Goal: Transaction & Acquisition: Purchase product/service

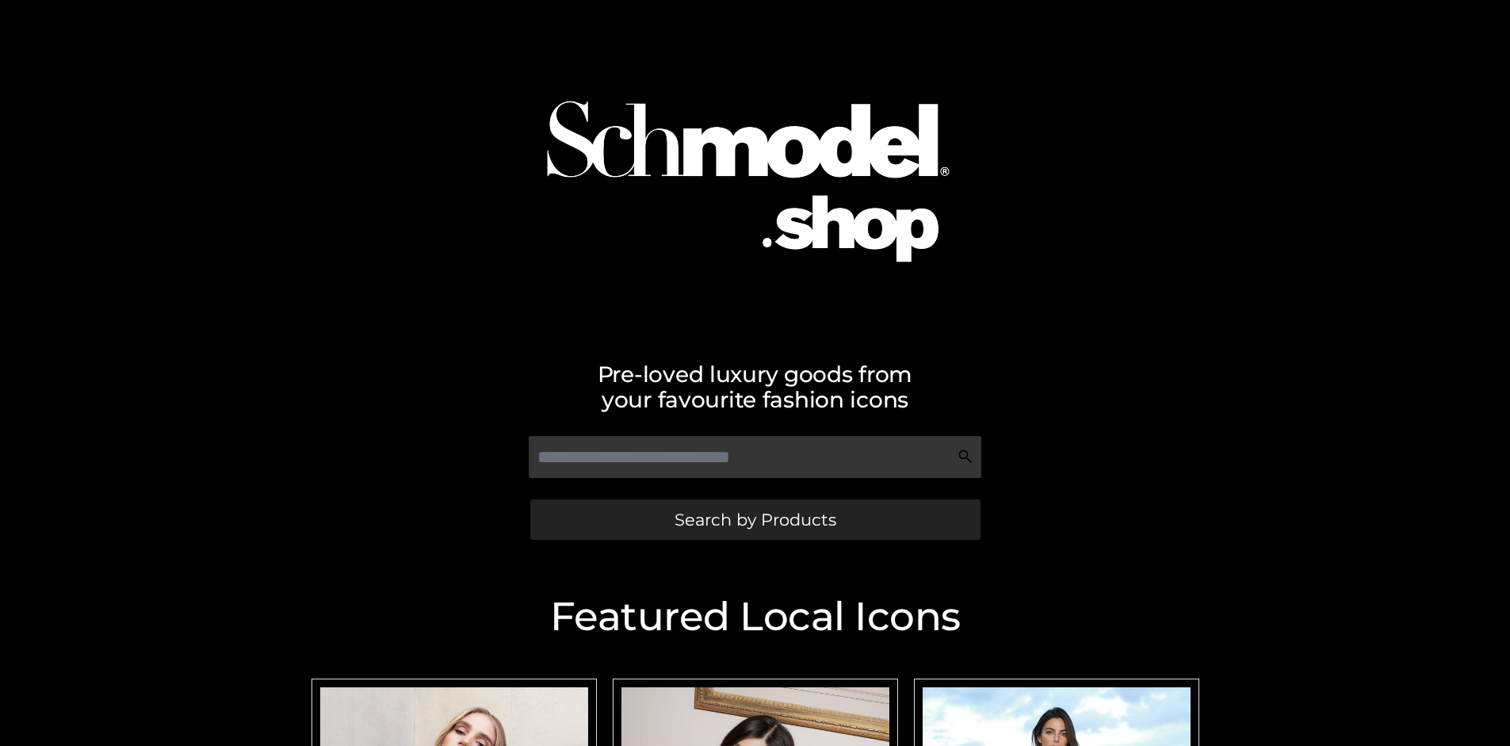
click at [755, 519] on span "Search by Products" at bounding box center [756, 519] width 162 height 17
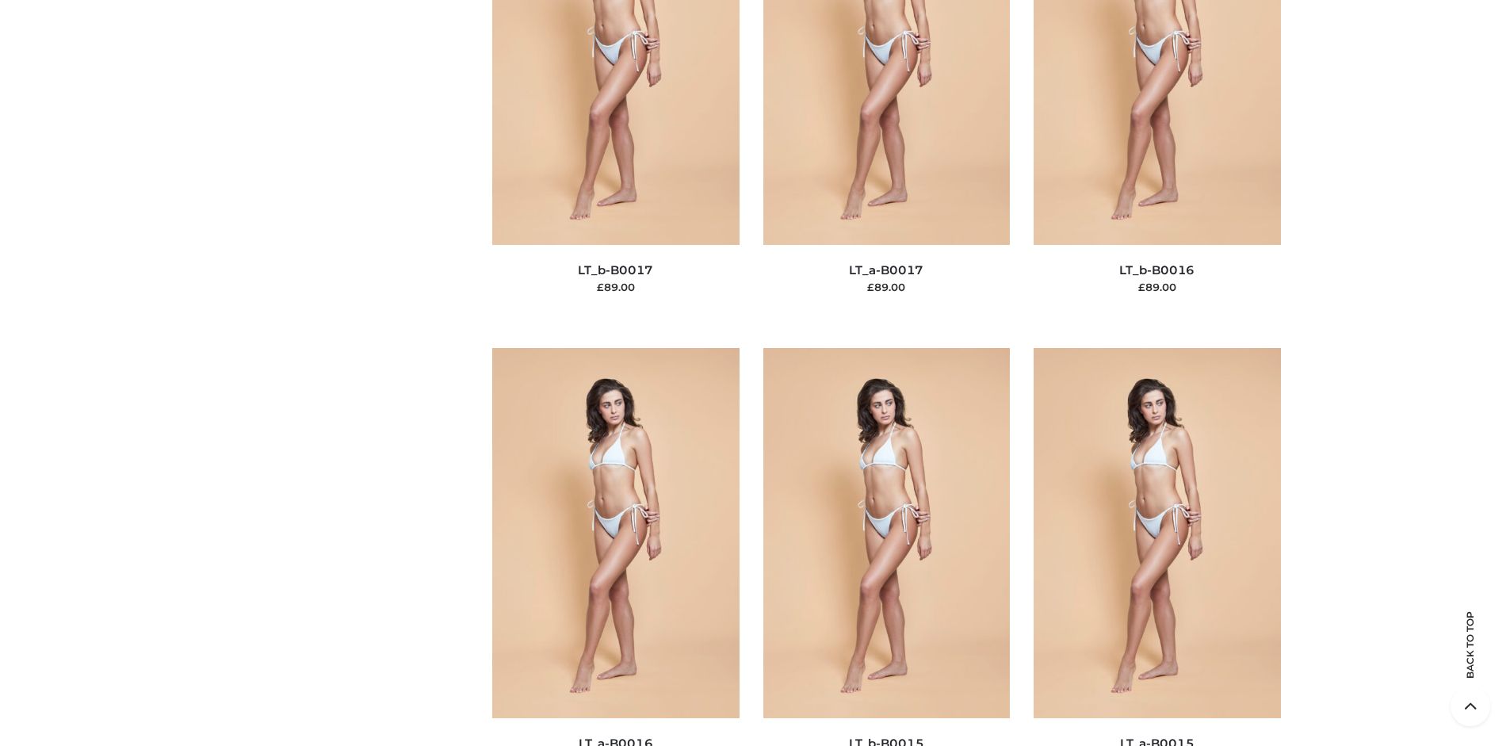
scroll to position [5321, 0]
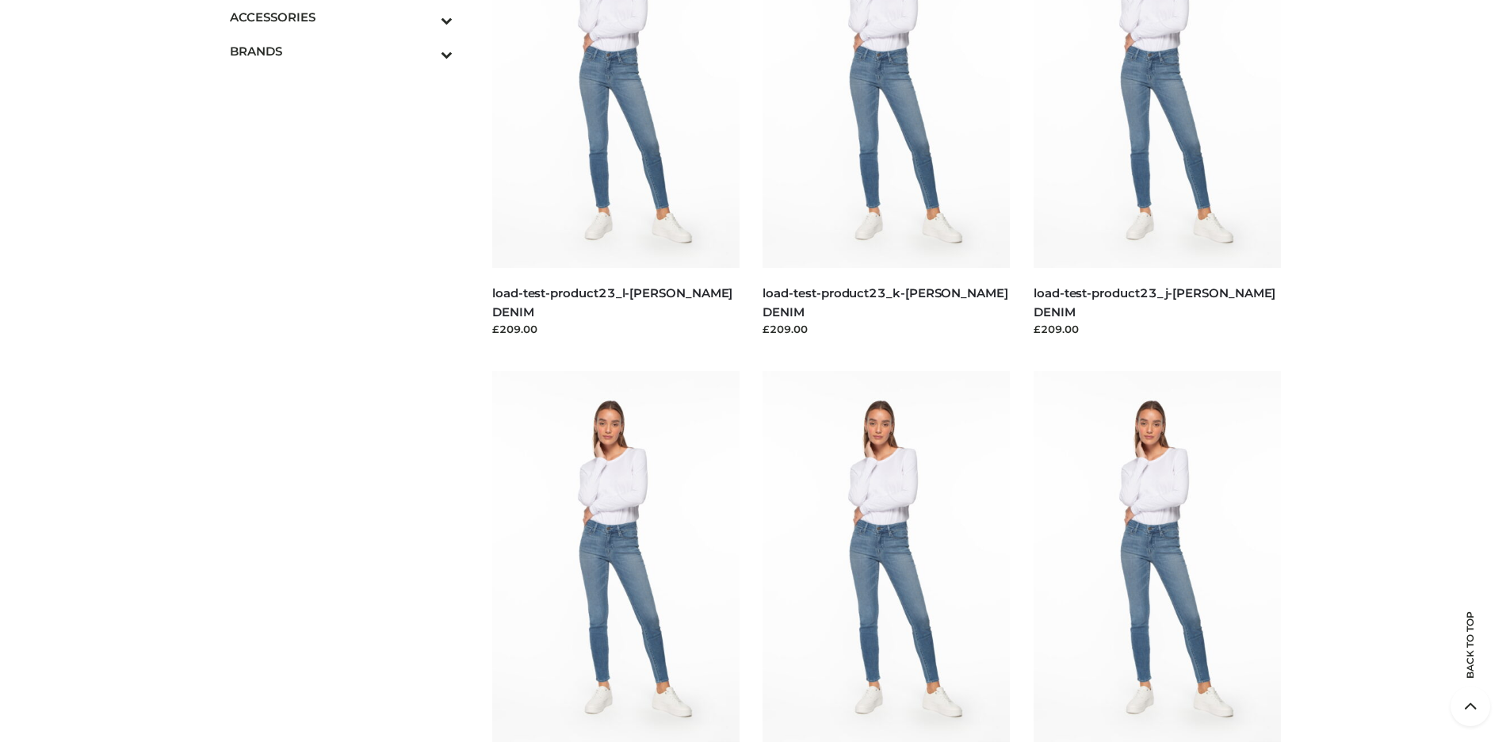
click at [0, 0] on span "BAGS" at bounding box center [0, 0] width 0 height 0
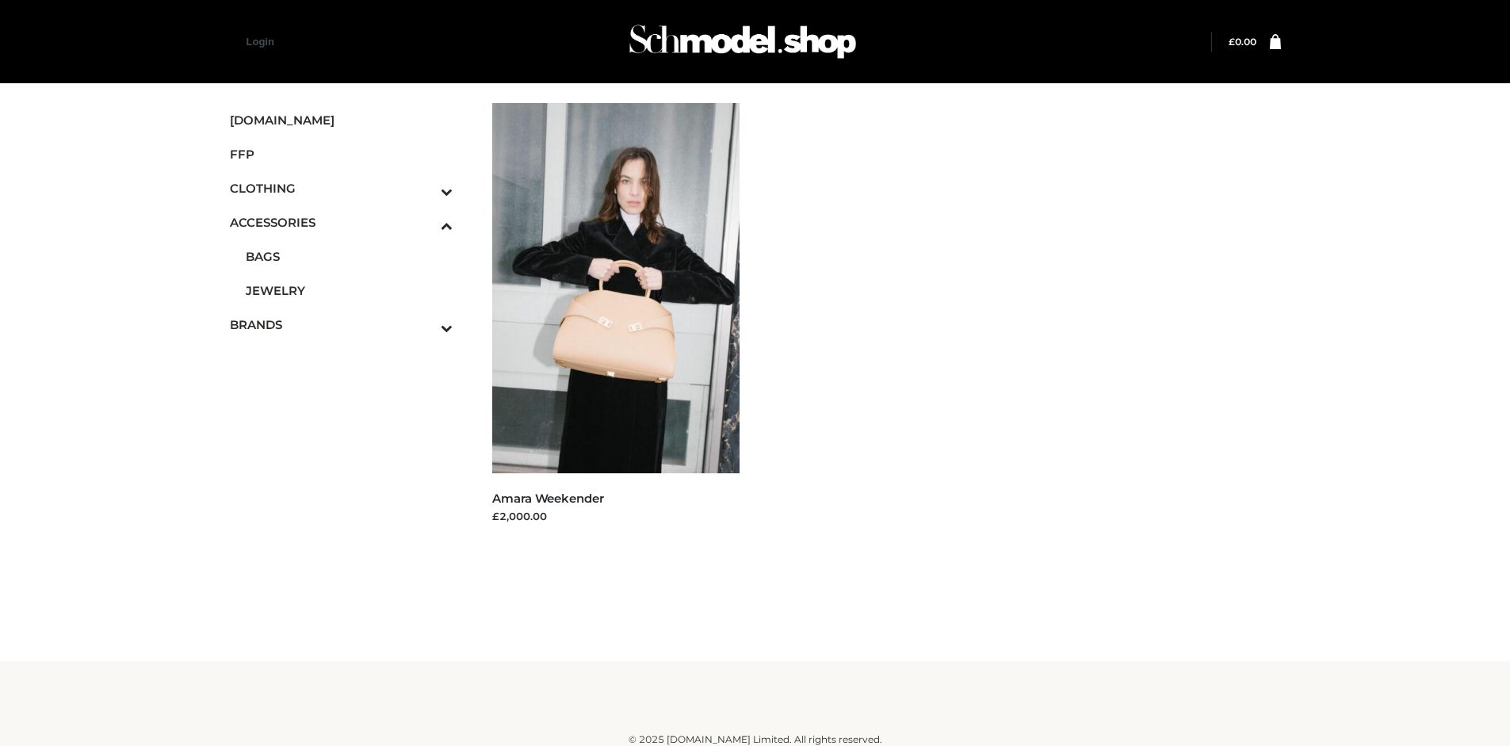
click at [425, 188] on icon "Toggle Submenu" at bounding box center [364, 191] width 178 height 18
click at [349, 324] on span "TWO PIECE" at bounding box center [350, 325] width 208 height 18
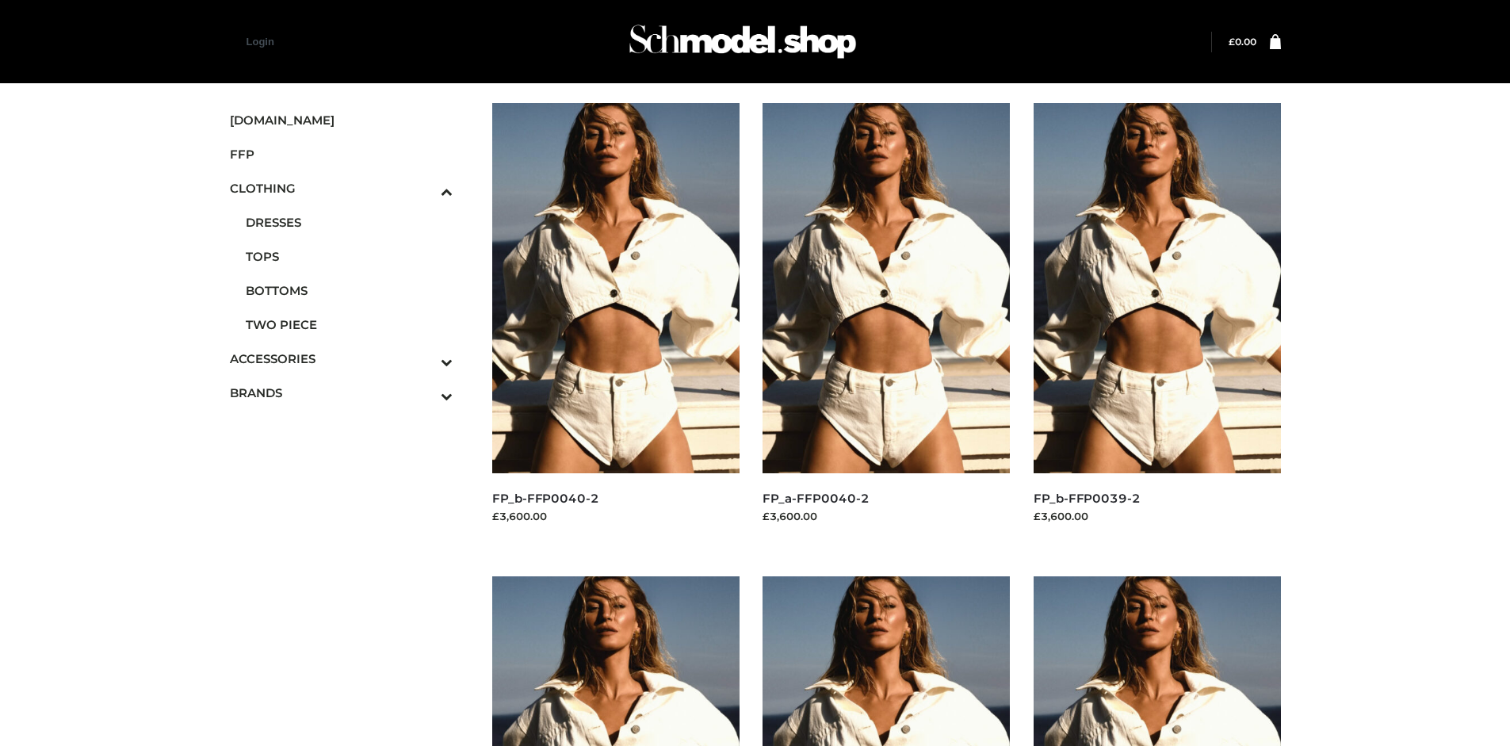
click at [1157, 323] on img at bounding box center [1157, 288] width 247 height 370
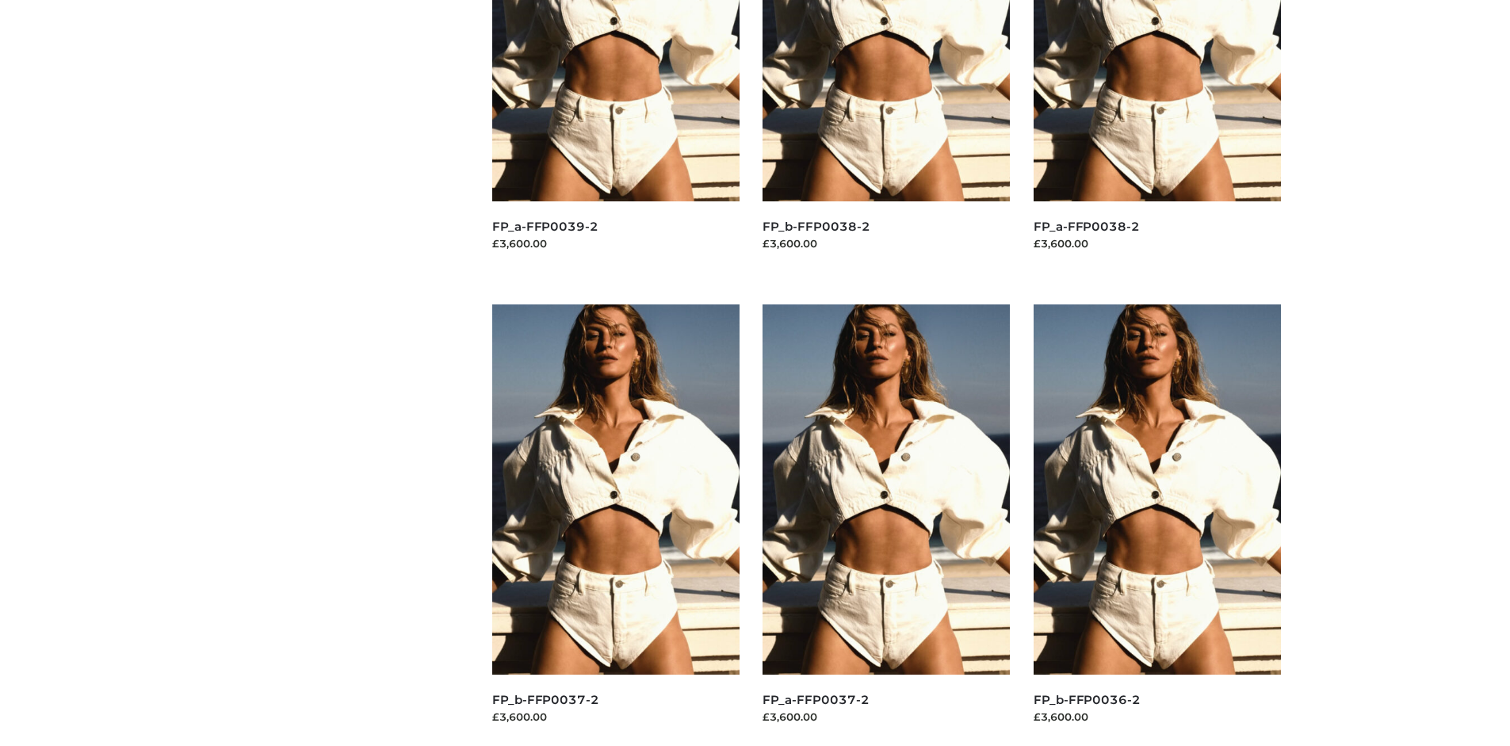
click at [886, 525] on img at bounding box center [886, 489] width 247 height 370
click at [615, 525] on img at bounding box center [615, 489] width 247 height 370
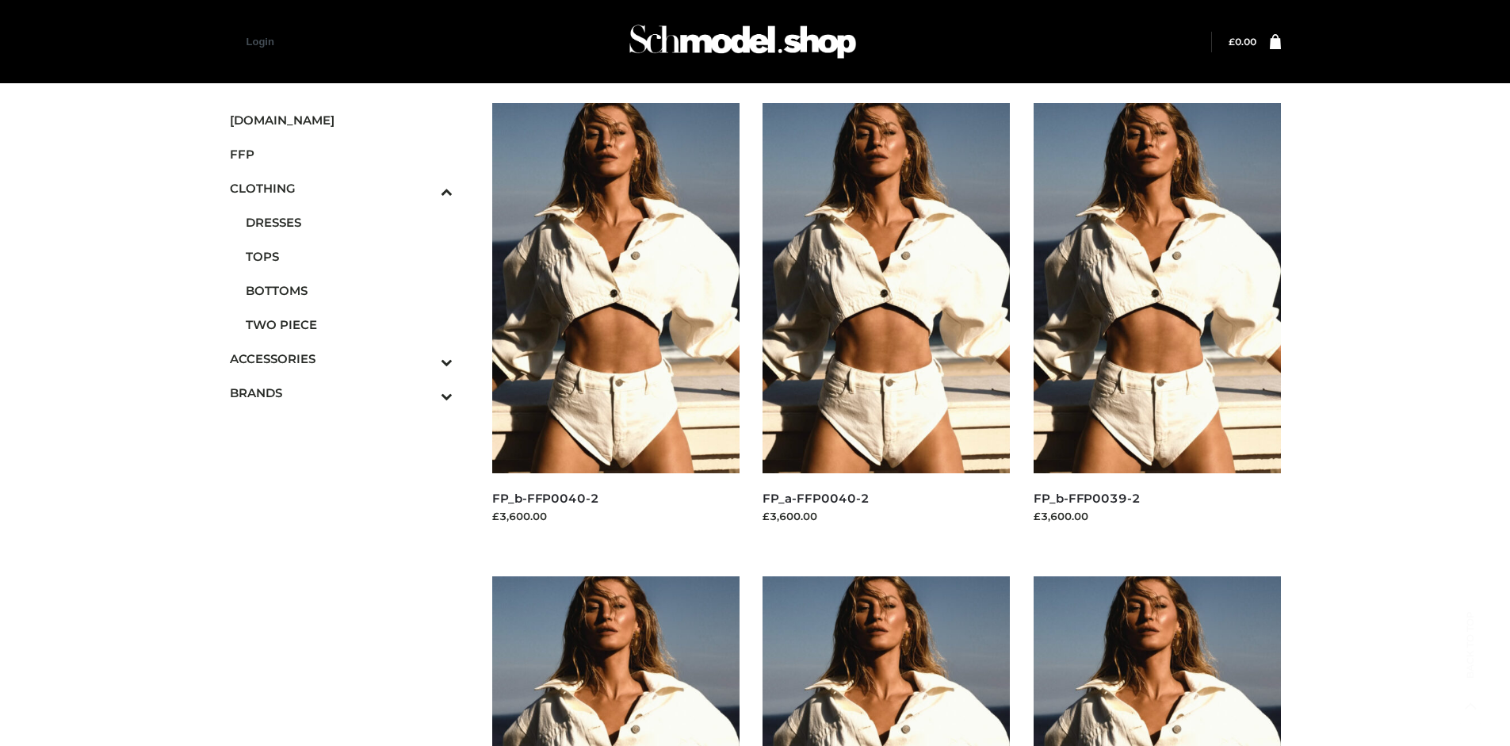
click at [615, 323] on img at bounding box center [615, 288] width 247 height 370
click at [341, 154] on span "FFP" at bounding box center [342, 154] width 224 height 18
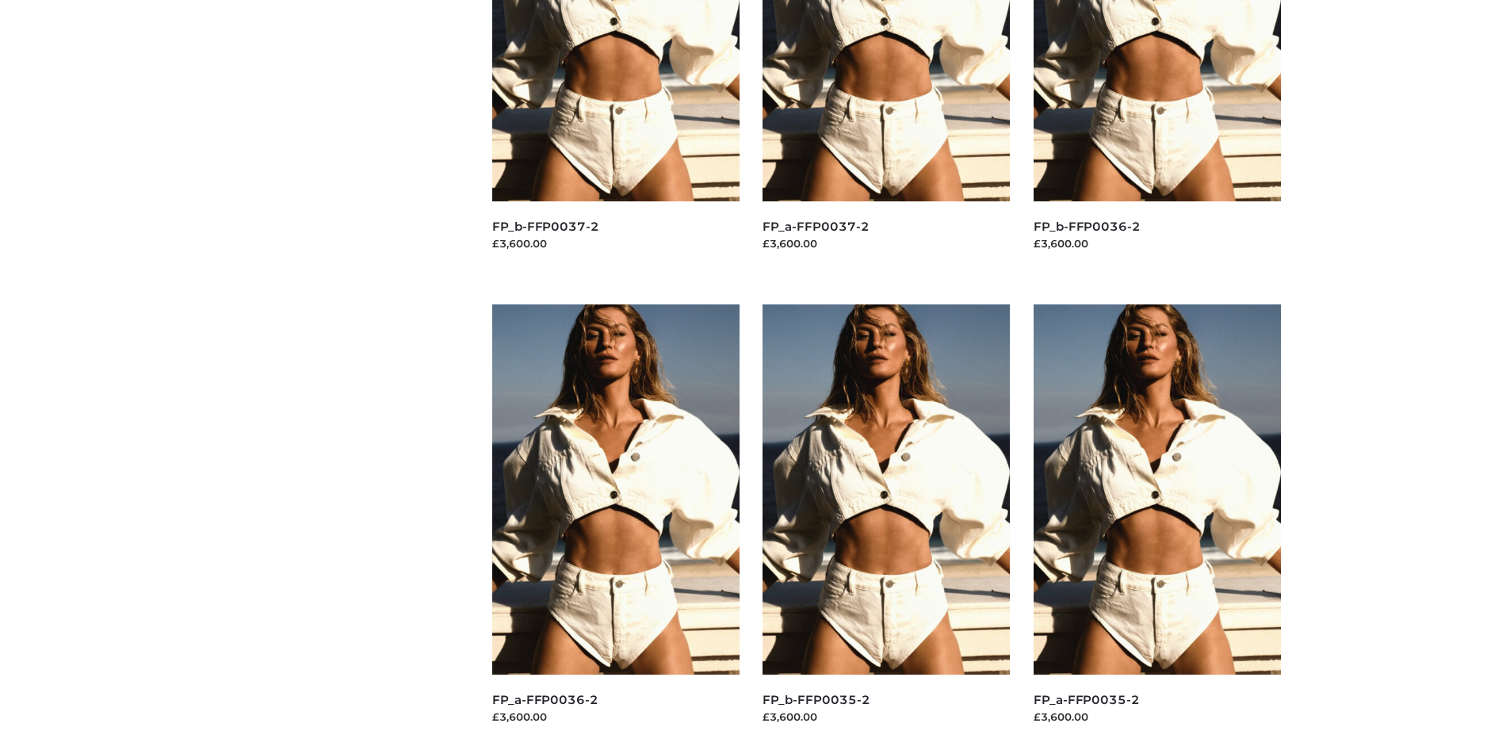
click at [886, 525] on img at bounding box center [886, 489] width 247 height 370
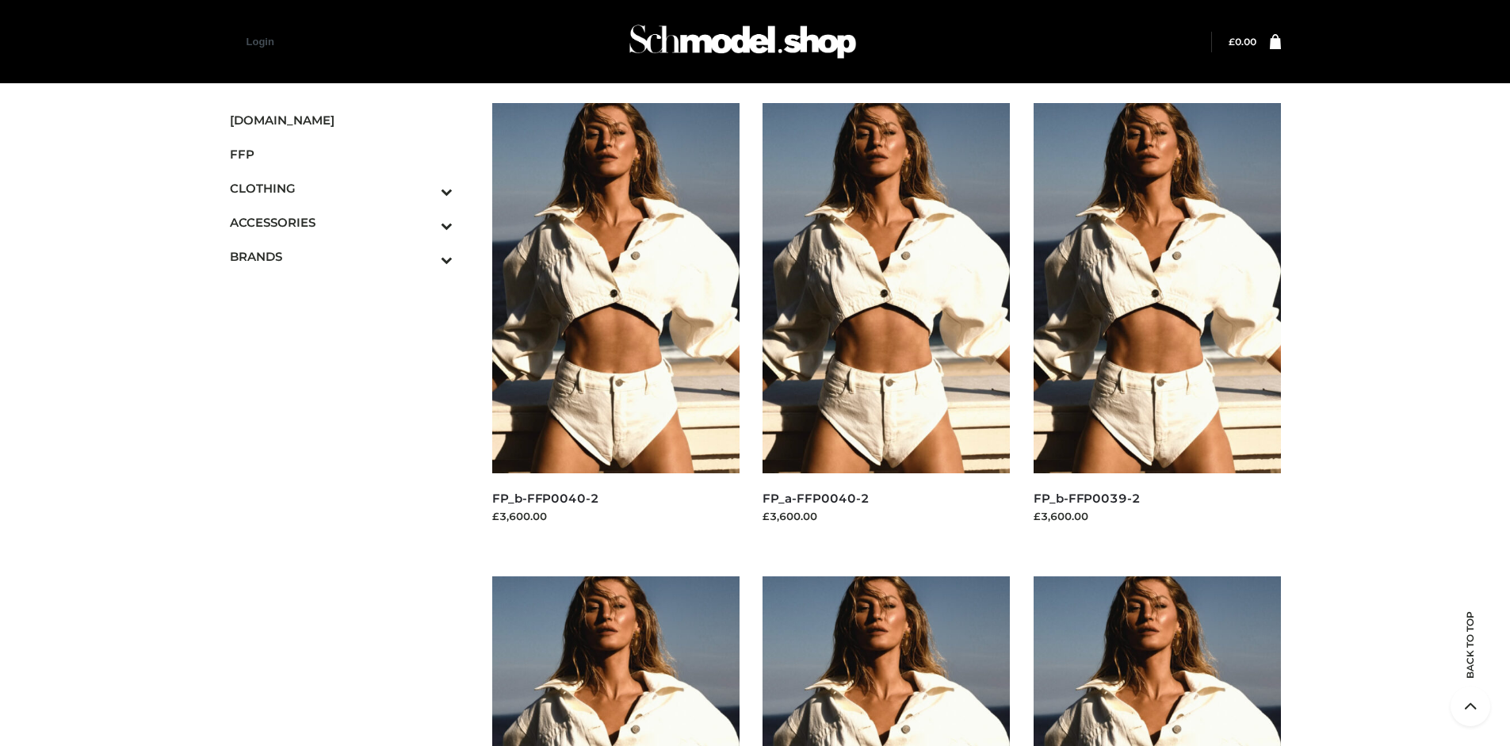
click at [615, 323] on img at bounding box center [615, 288] width 247 height 370
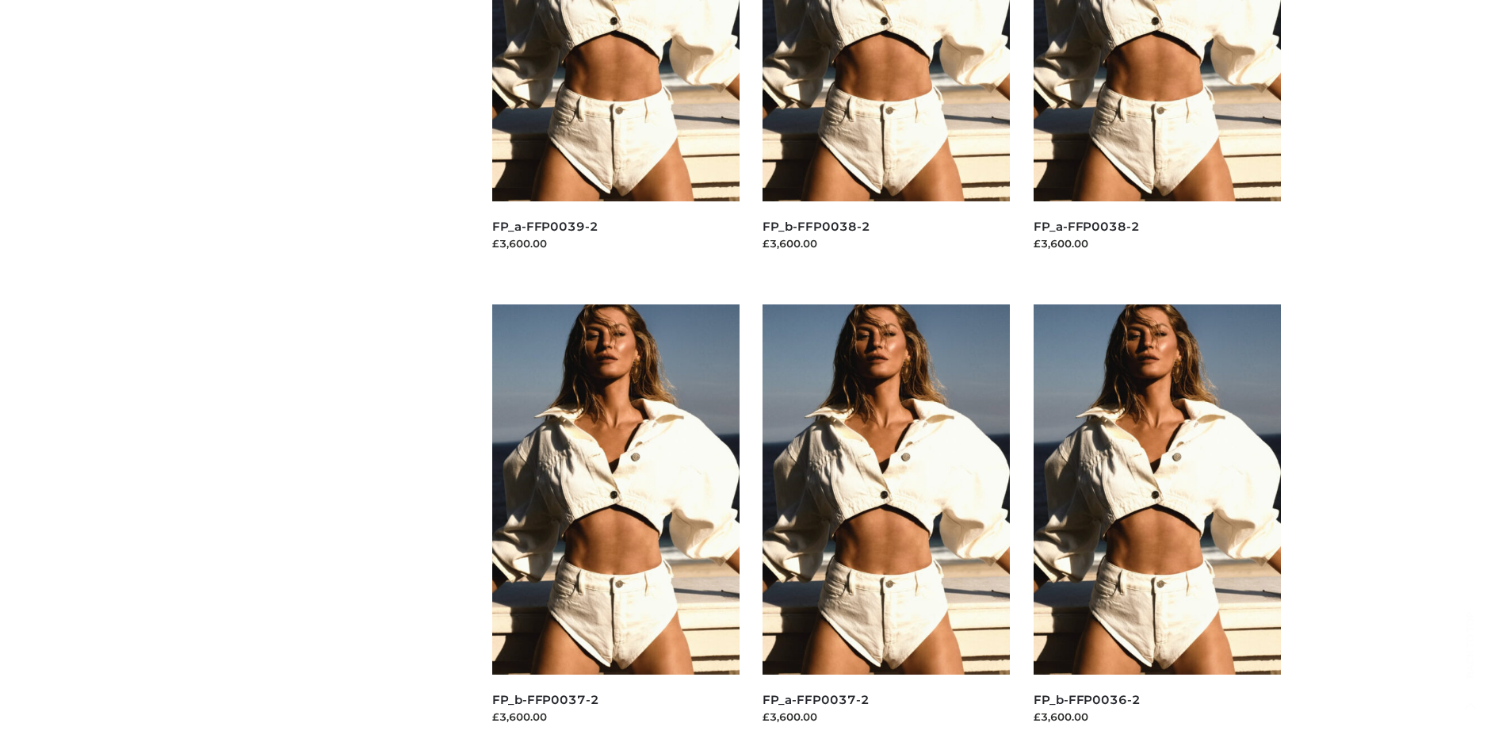
click at [886, 525] on img at bounding box center [886, 489] width 247 height 370
click at [615, 525] on img at bounding box center [615, 489] width 247 height 370
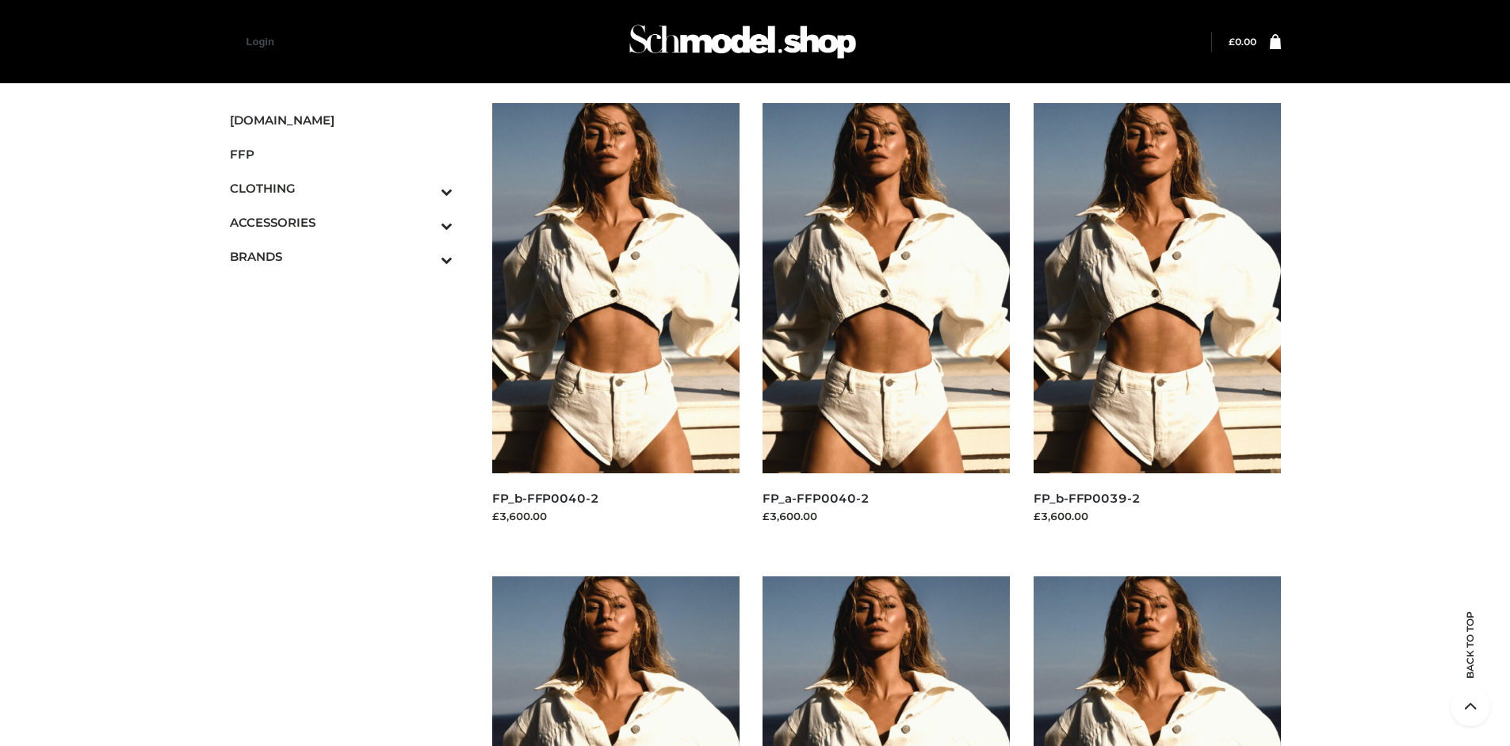
click at [425, 256] on icon "Toggle Submenu" at bounding box center [364, 260] width 178 height 18
click at [0, 0] on span "OPP SWIMWEAR" at bounding box center [0, 0] width 0 height 0
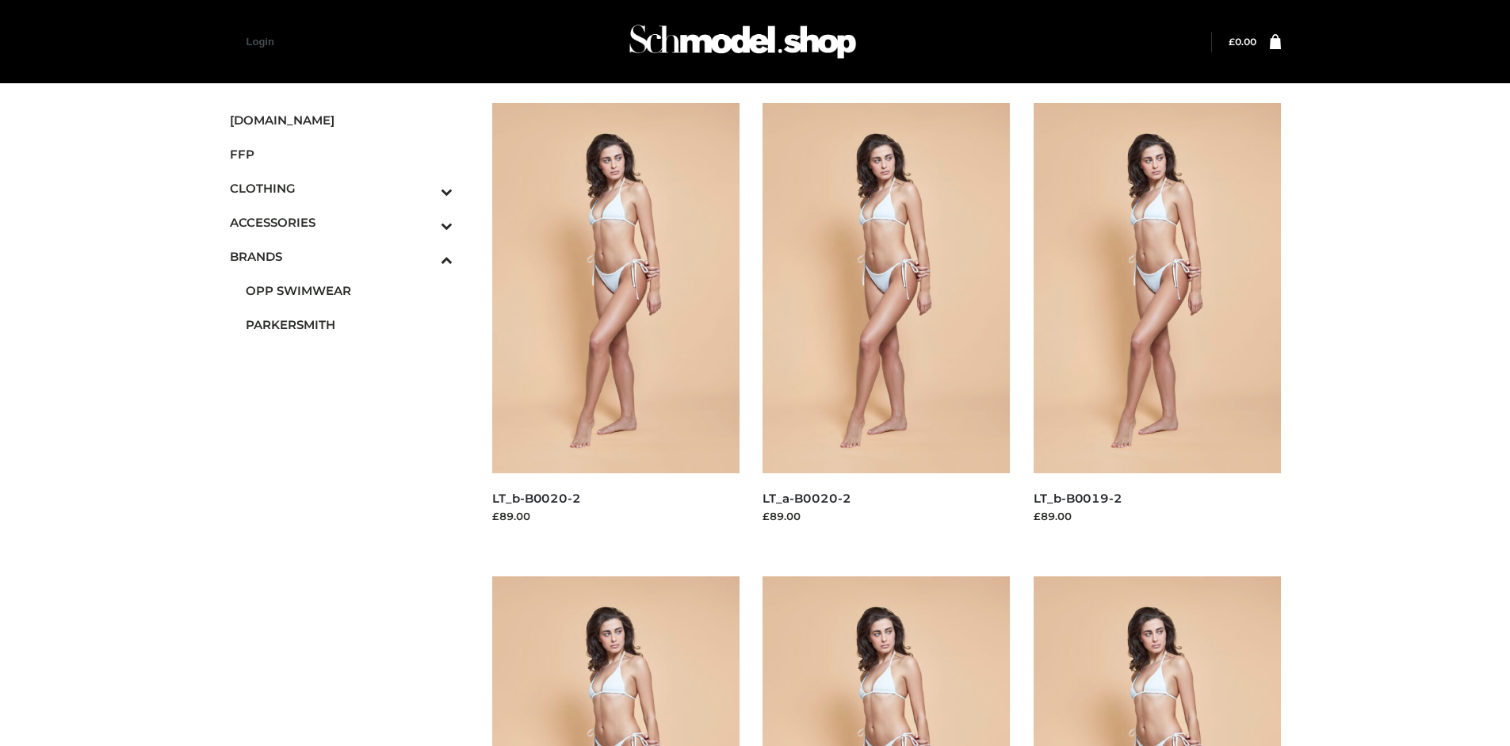
click at [886, 323] on img at bounding box center [886, 288] width 247 height 370
click at [1157, 323] on img at bounding box center [1157, 288] width 247 height 370
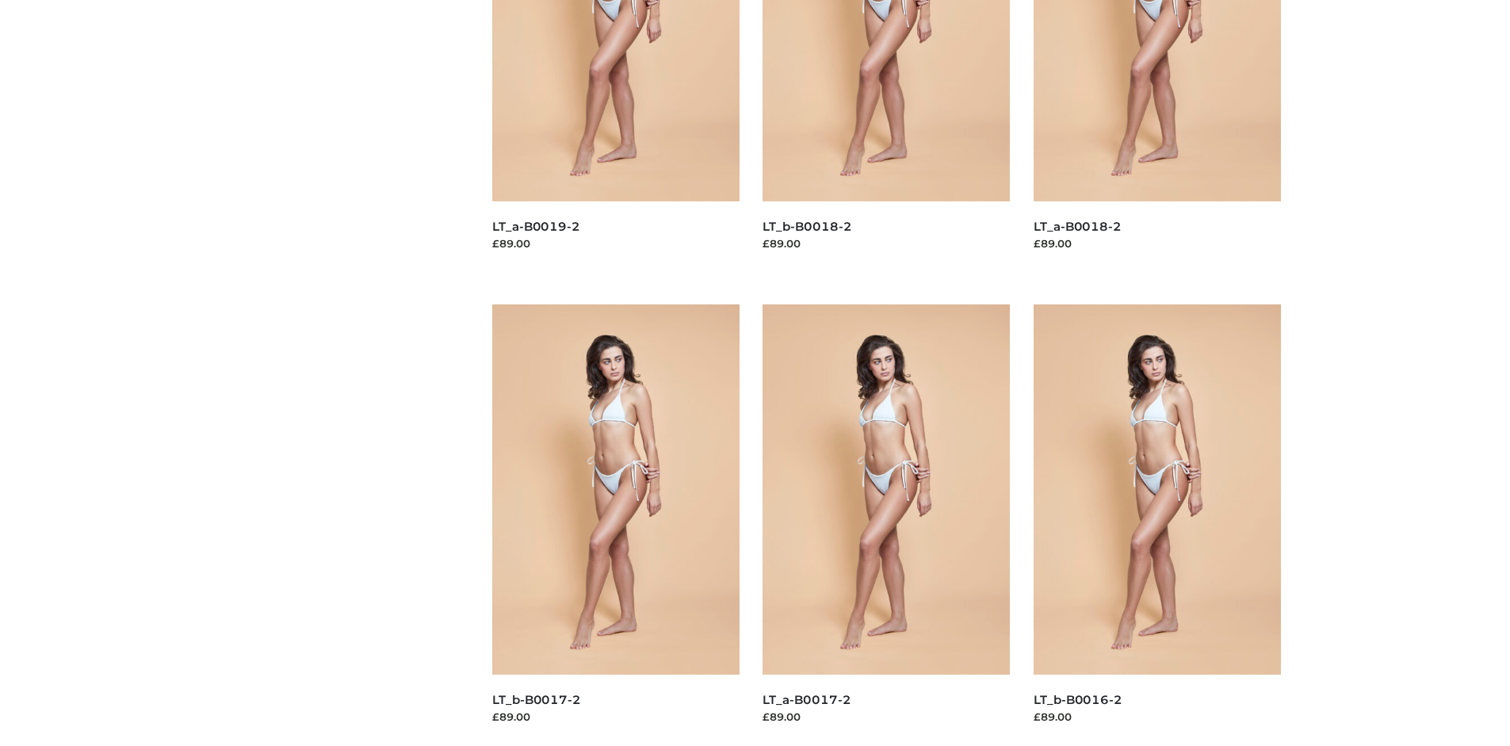
click at [886, 525] on img at bounding box center [886, 489] width 247 height 370
click at [615, 525] on img at bounding box center [615, 489] width 247 height 370
